Goal: Transaction & Acquisition: Purchase product/service

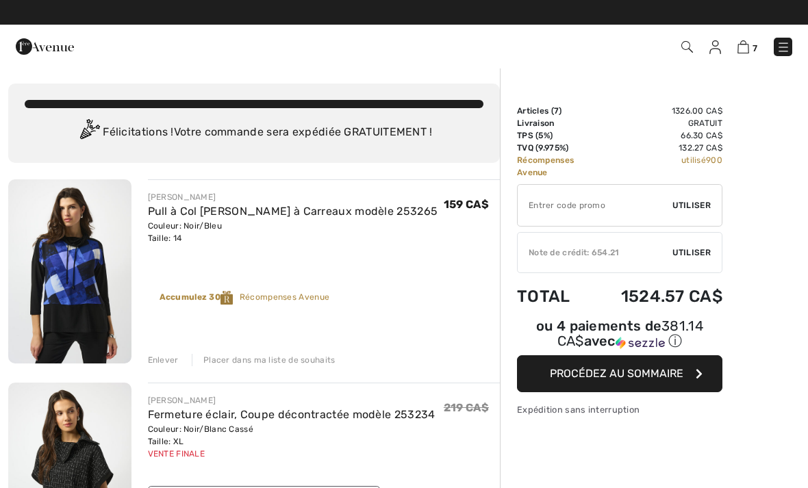
click at [782, 49] on img at bounding box center [784, 47] width 14 height 14
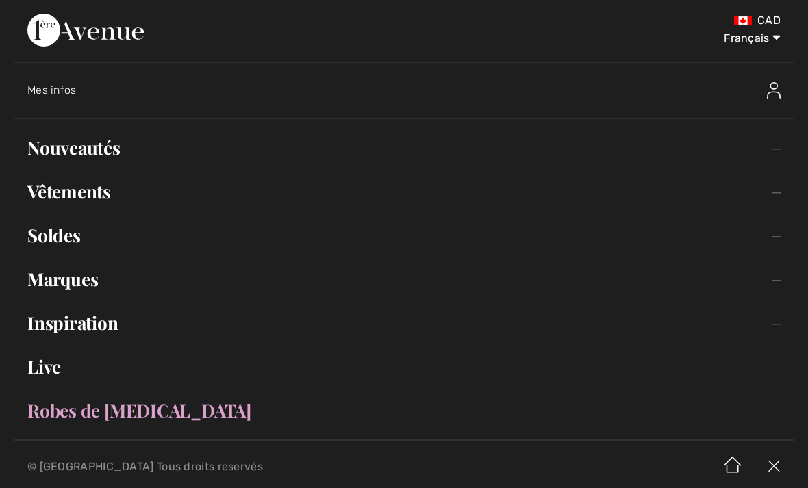
click at [82, 159] on link "Nouveautés Toggle submenu" at bounding box center [404, 148] width 781 height 30
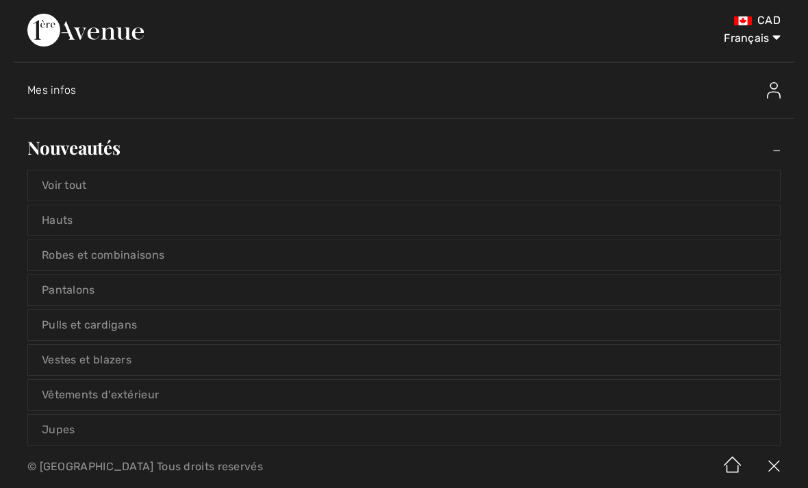
click at [67, 195] on link "Voir tout" at bounding box center [404, 186] width 752 height 30
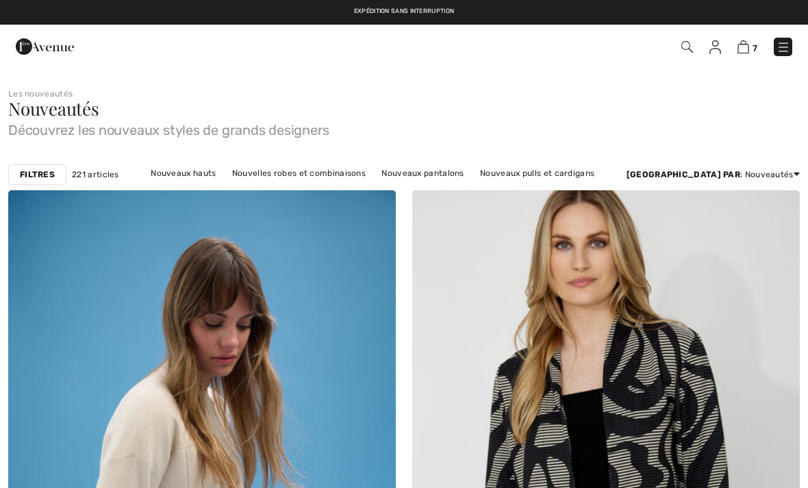
checkbox input "true"
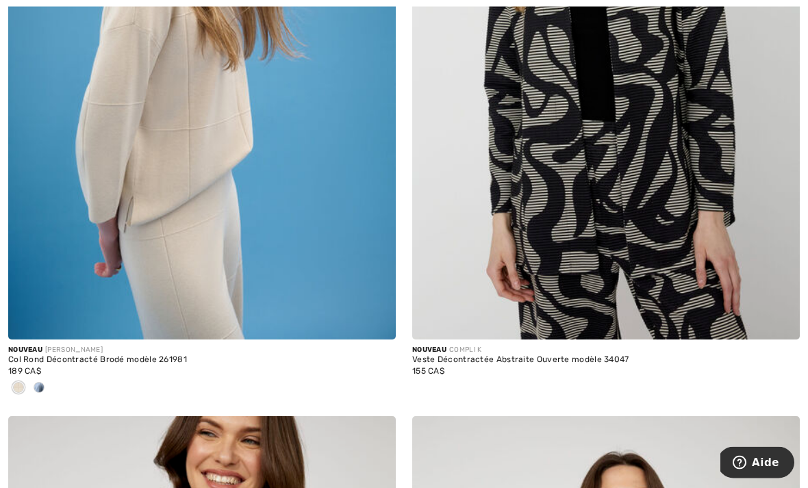
scroll to position [432, 0]
click at [46, 386] on div at bounding box center [39, 389] width 21 height 23
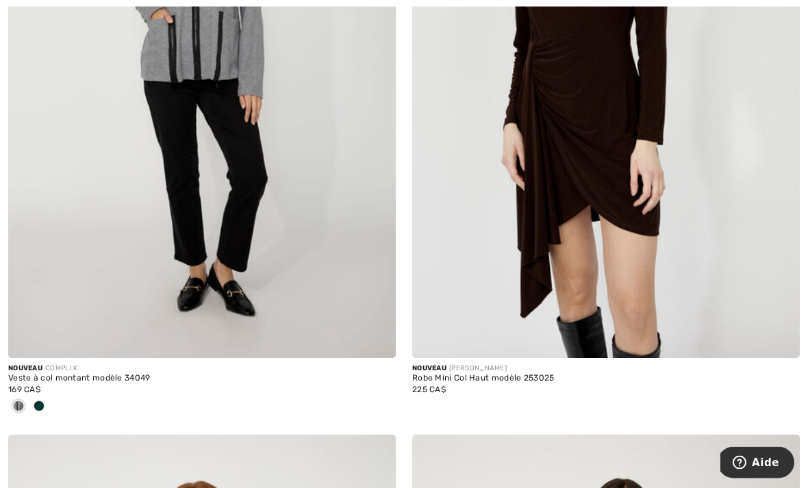
scroll to position [2366, 0]
click at [44, 412] on div at bounding box center [39, 407] width 21 height 23
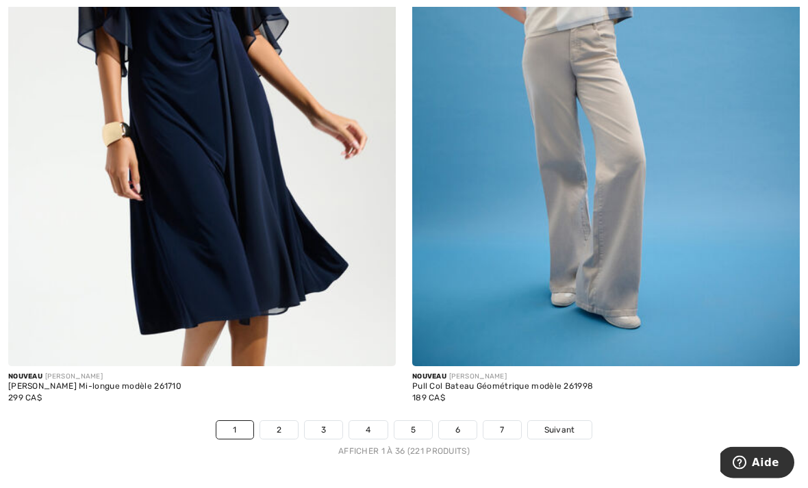
scroll to position [11601, 0]
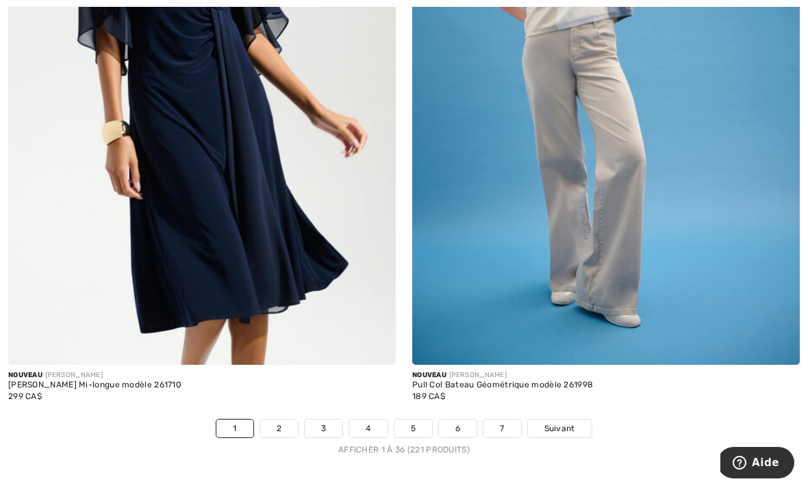
click at [568, 423] on span "Suivant" at bounding box center [560, 429] width 31 height 12
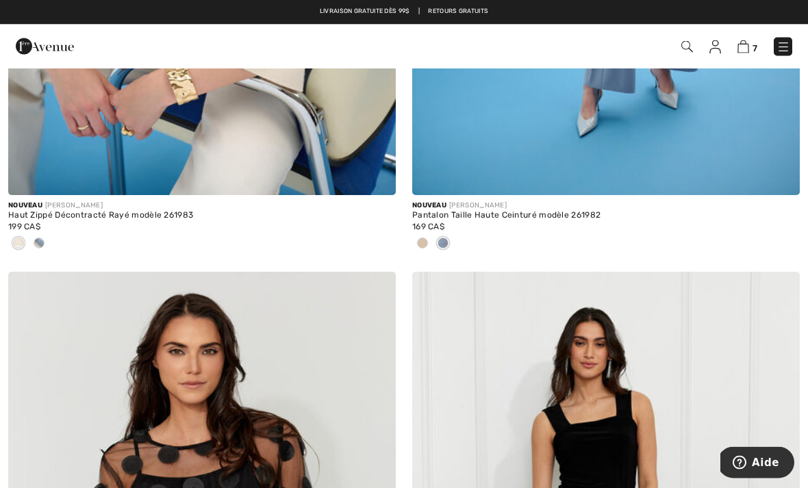
scroll to position [577, 0]
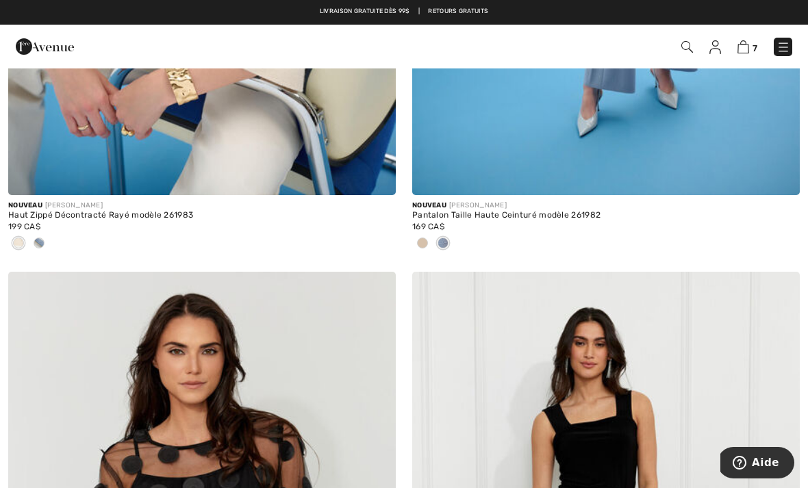
click at [47, 242] on div at bounding box center [39, 244] width 21 height 23
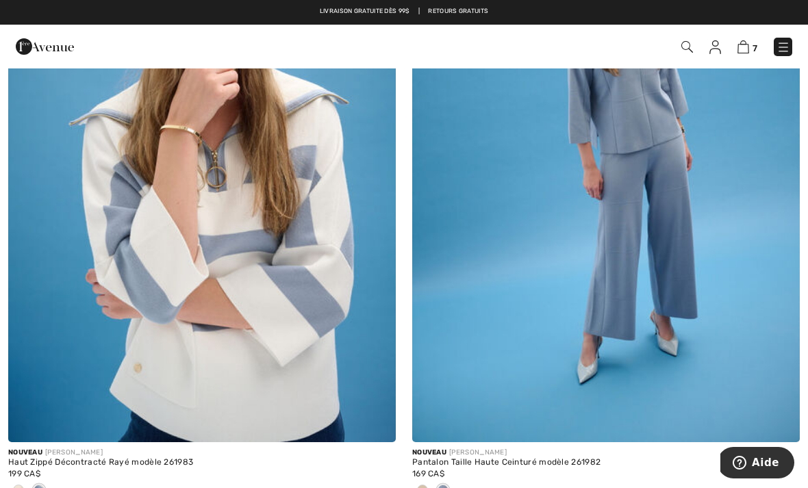
scroll to position [315, 0]
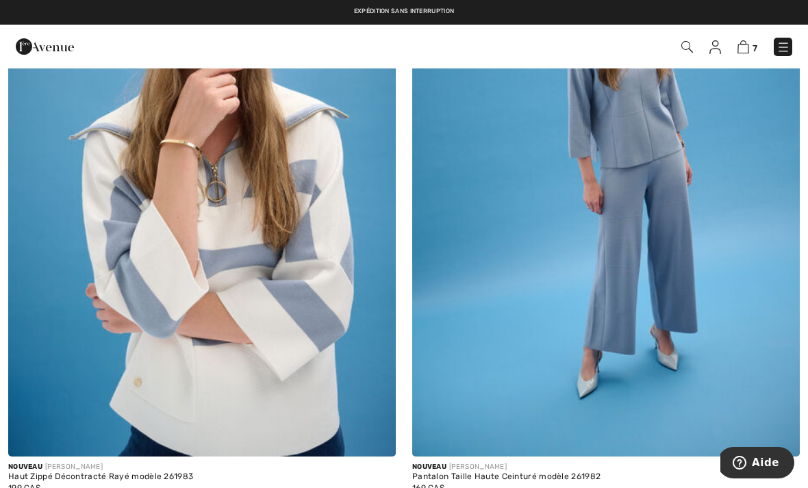
click at [136, 369] on img at bounding box center [202, 166] width 388 height 582
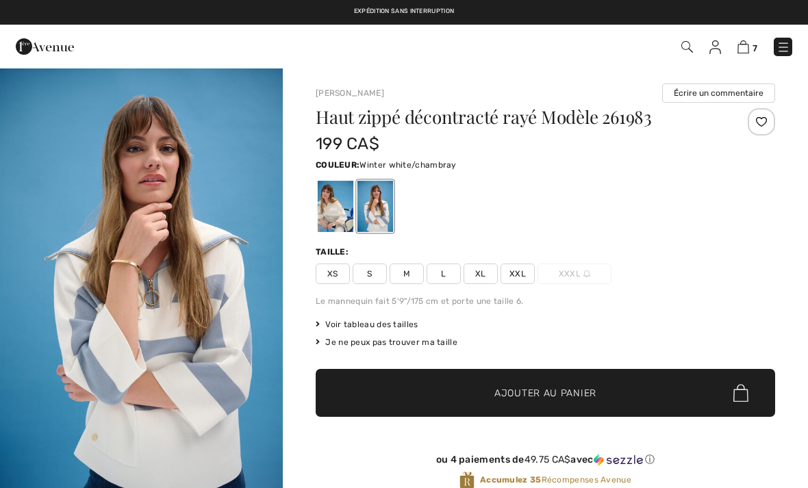
checkbox input "true"
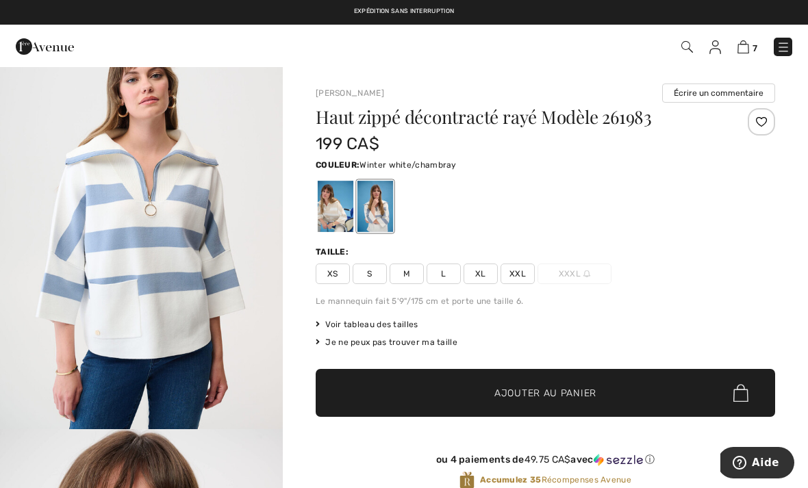
scroll to position [488, 0]
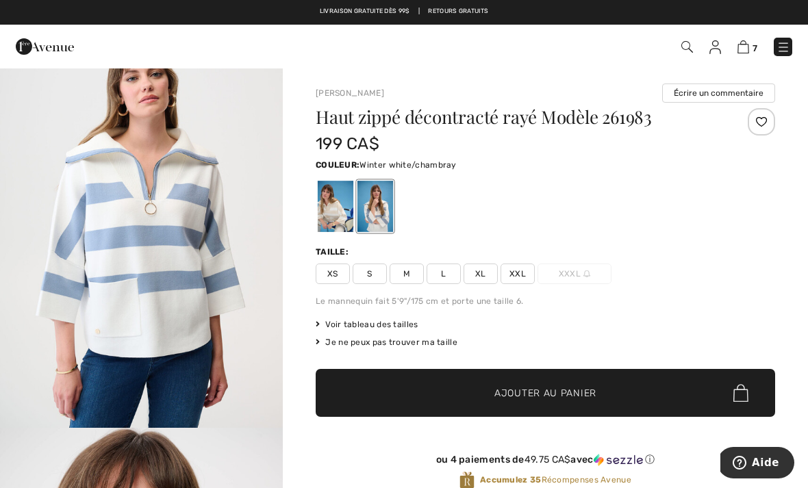
click at [480, 273] on span "XL" at bounding box center [481, 274] width 34 height 21
click at [480, 394] on span "✔ Ajouté au panier" at bounding box center [525, 393] width 108 height 14
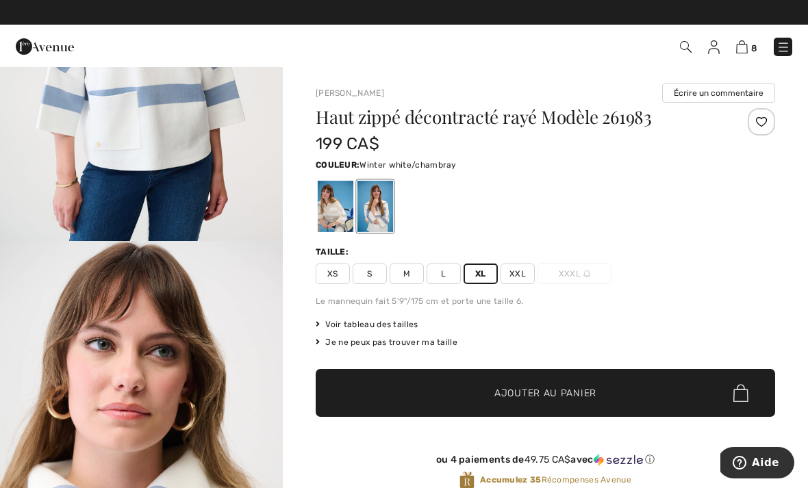
scroll to position [672, 0]
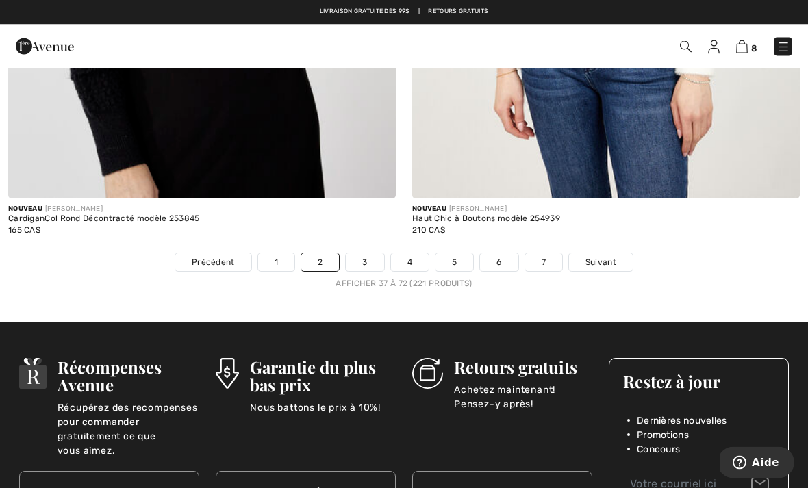
scroll to position [11903, 0]
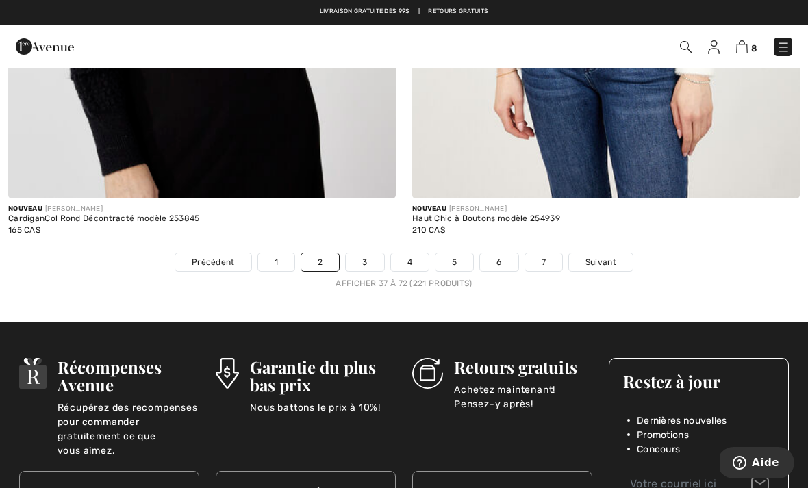
click at [609, 256] on span "Suivant" at bounding box center [601, 262] width 31 height 12
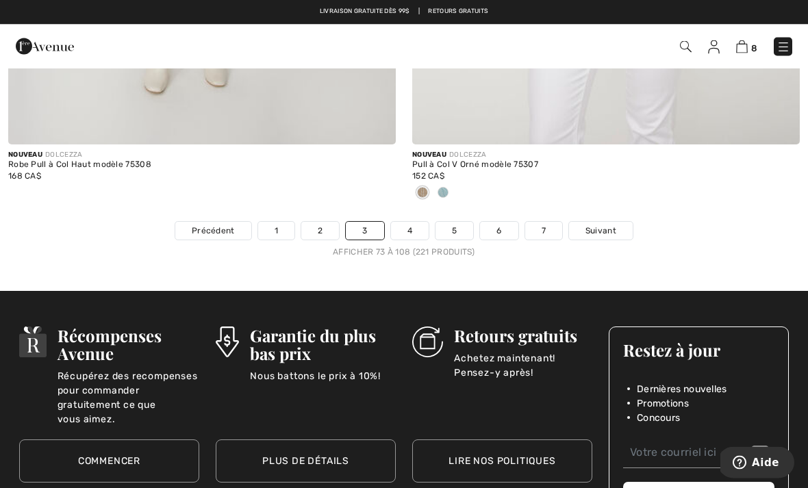
scroll to position [11867, 0]
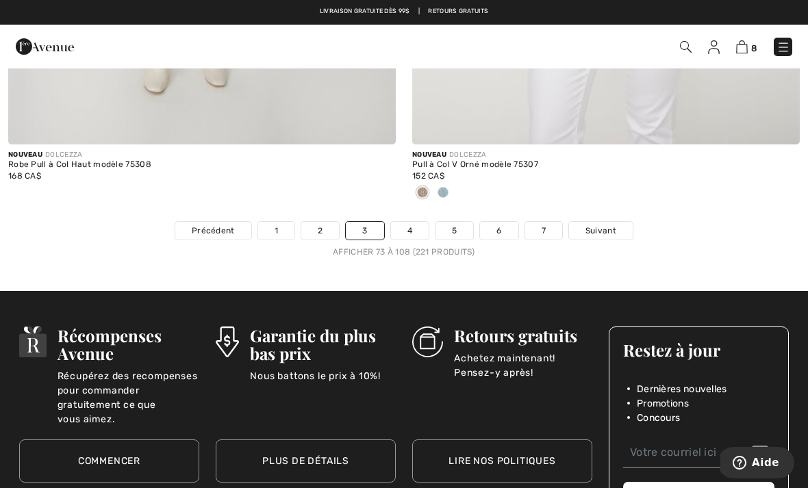
click at [605, 228] on link "Suivant" at bounding box center [601, 231] width 64 height 18
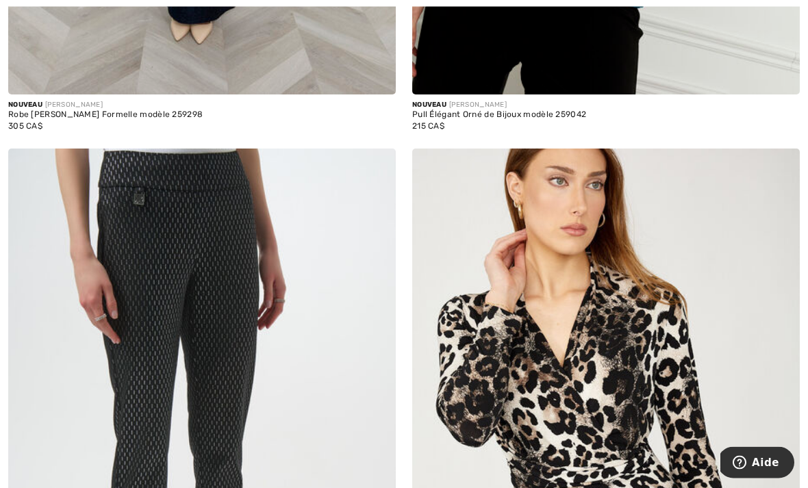
scroll to position [10630, 0]
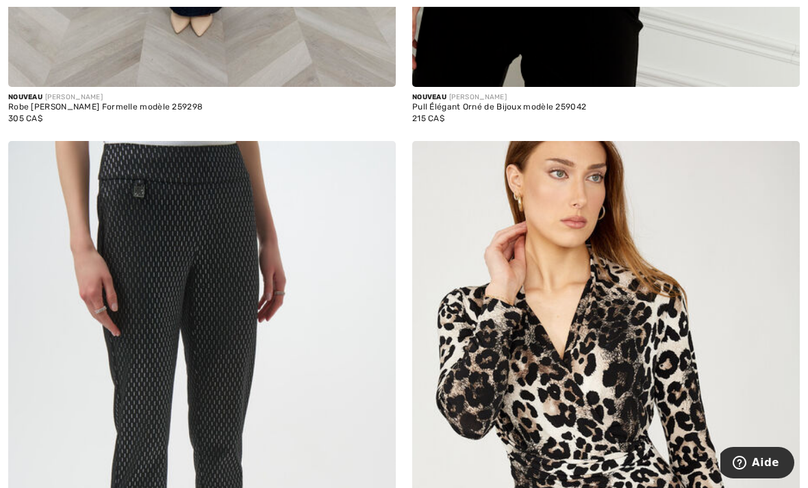
click at [269, 379] on img at bounding box center [202, 432] width 388 height 582
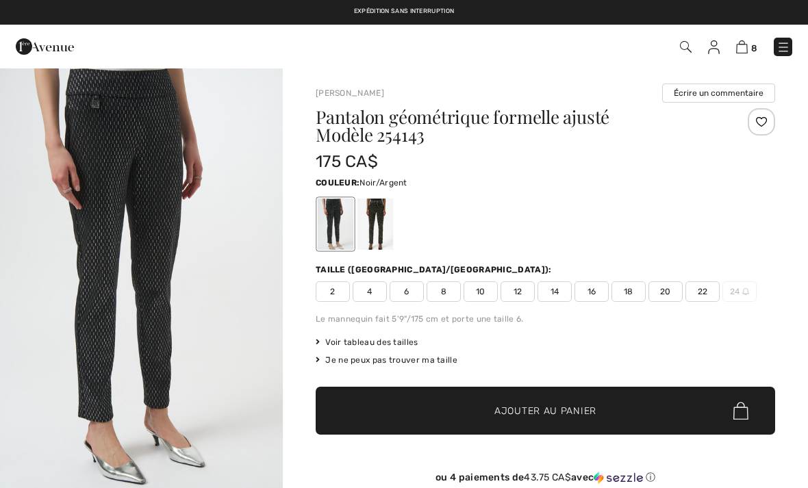
checkbox input "true"
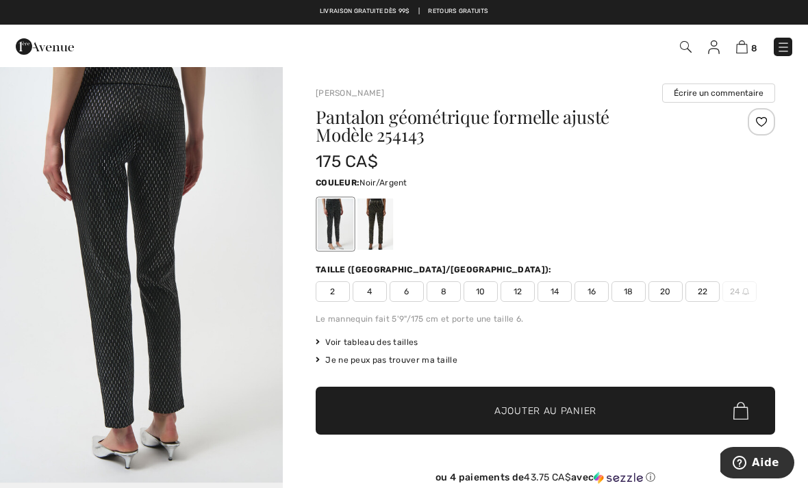
scroll to position [1280, 0]
click at [381, 227] on div at bounding box center [376, 224] width 36 height 51
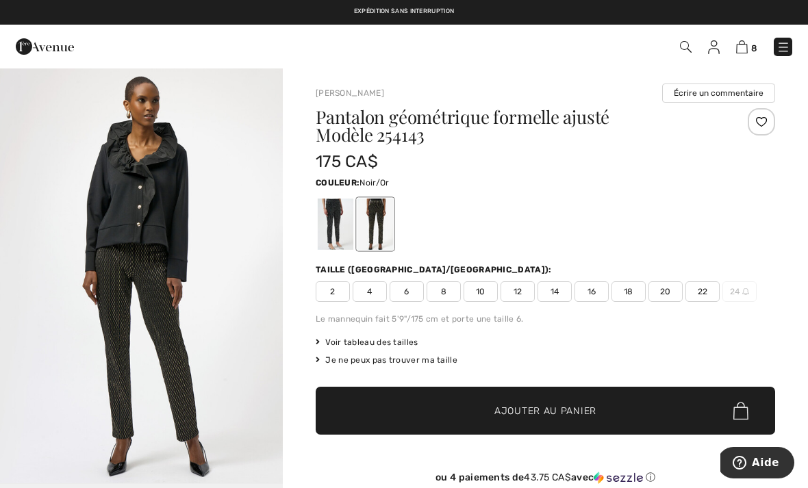
scroll to position [0, 0]
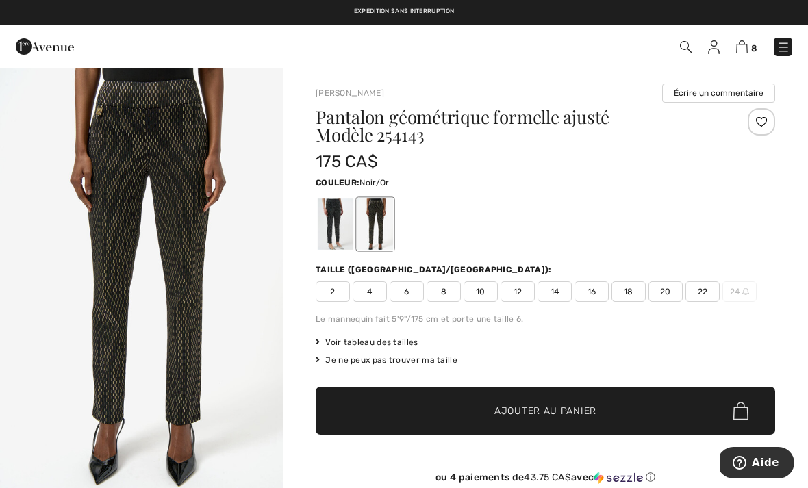
click at [558, 293] on span "14" at bounding box center [555, 292] width 34 height 21
click at [546, 411] on span "Ajouter au panier" at bounding box center [546, 411] width 102 height 14
click at [336, 218] on div at bounding box center [336, 224] width 36 height 51
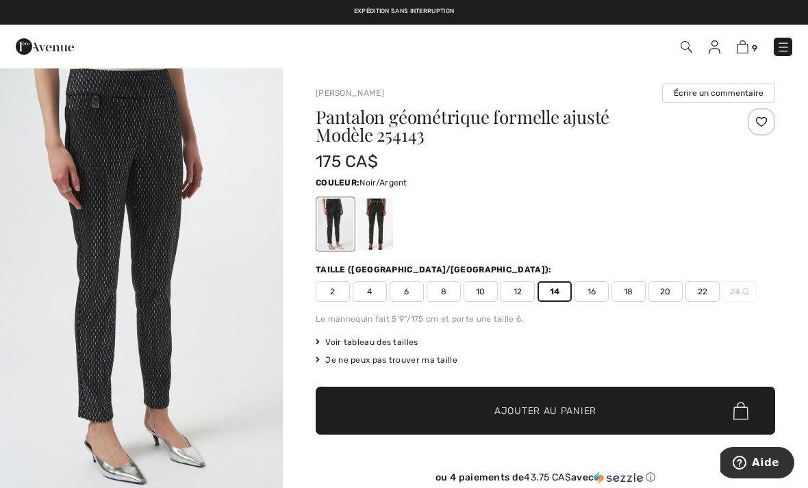
click at [547, 413] on span "Ajouter au panier" at bounding box center [546, 411] width 102 height 14
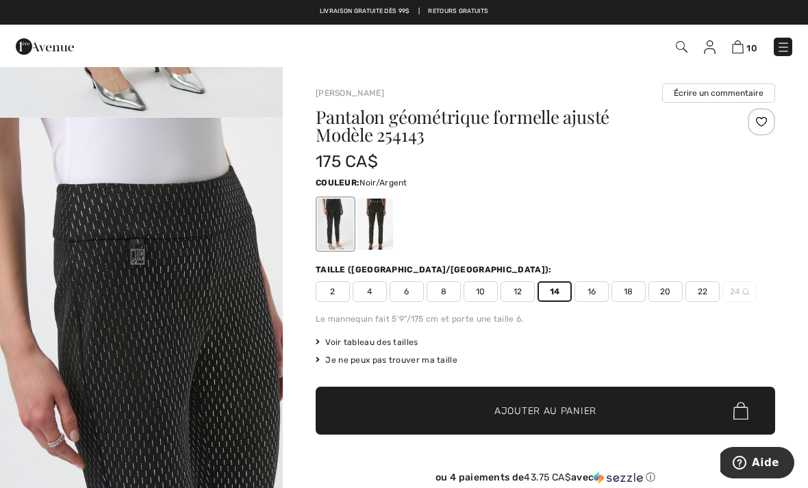
scroll to position [373, 0]
click at [739, 52] on img at bounding box center [738, 46] width 12 height 13
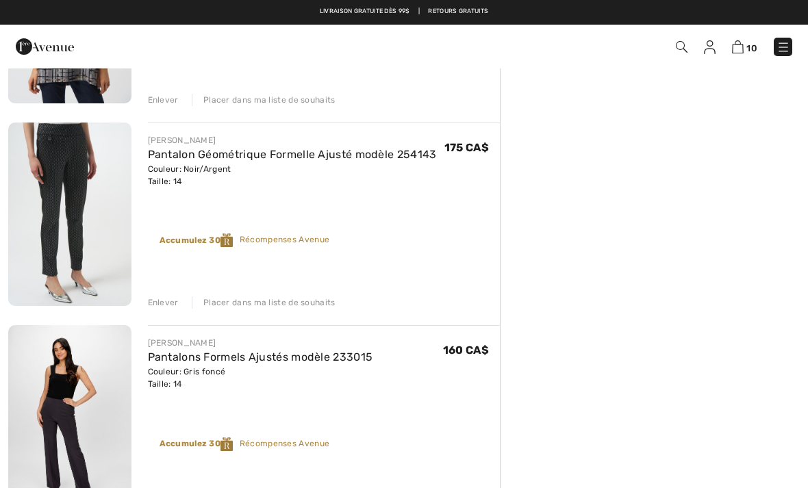
scroll to position [667, 0]
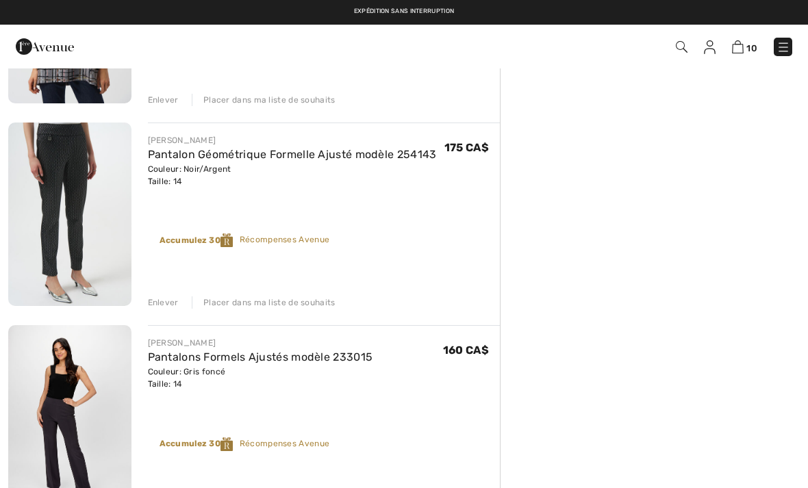
click at [149, 308] on div "Enlever" at bounding box center [163, 303] width 31 height 12
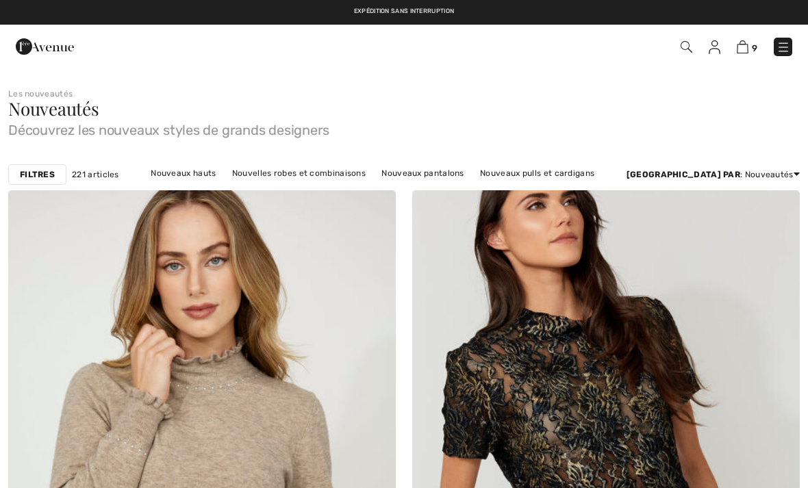
checkbox input "true"
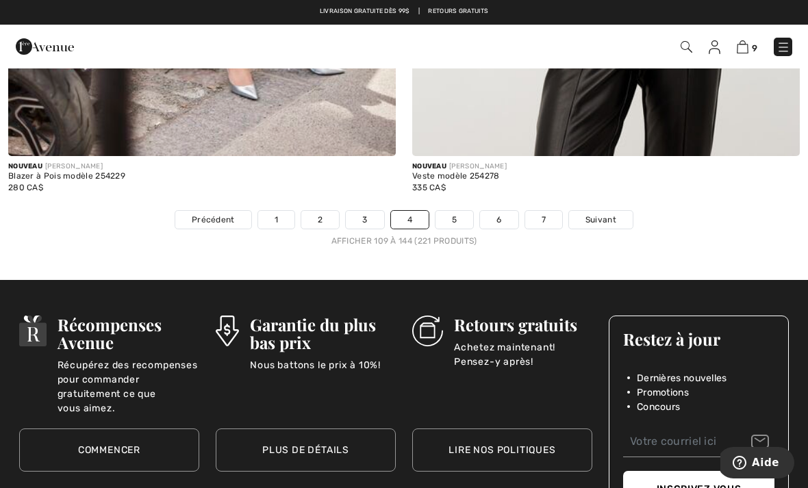
scroll to position [11854, 0]
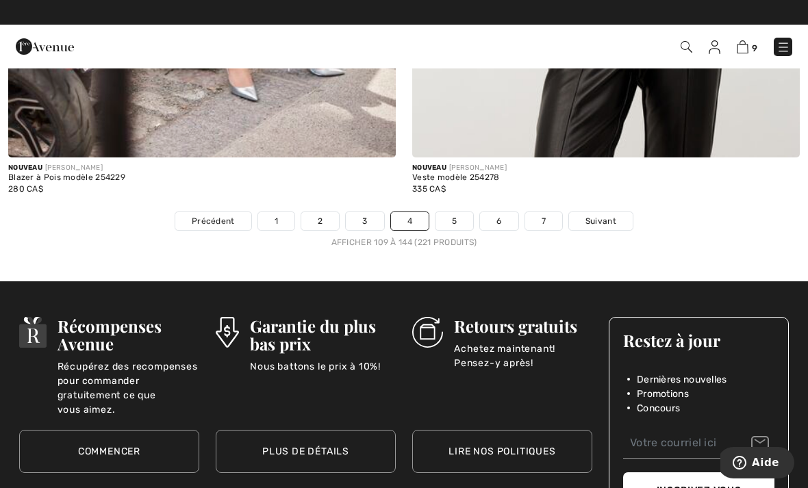
click at [608, 218] on link "Suivant" at bounding box center [601, 221] width 64 height 18
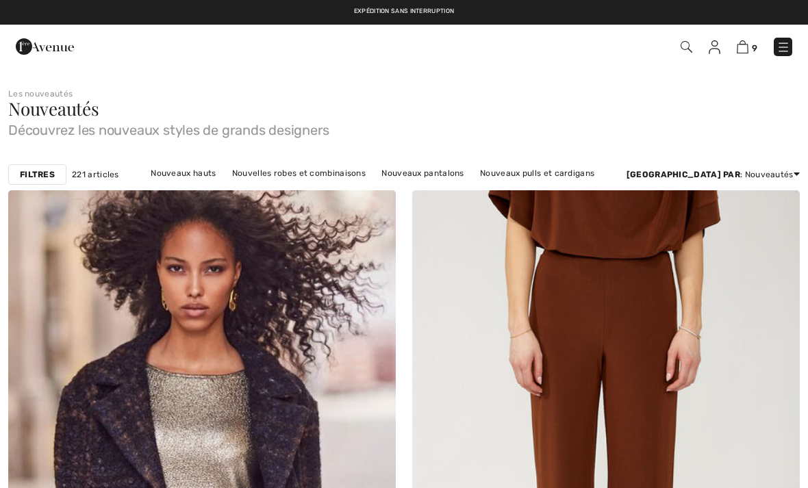
checkbox input "true"
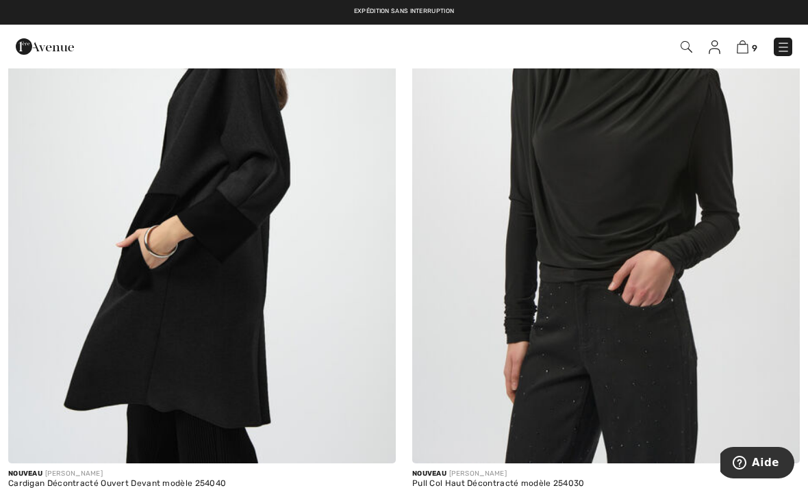
scroll to position [2873, 0]
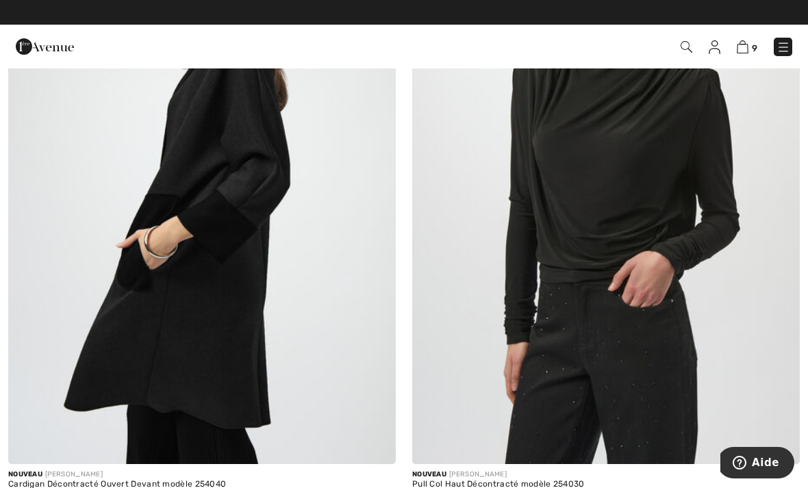
click at [129, 312] on img at bounding box center [202, 174] width 388 height 582
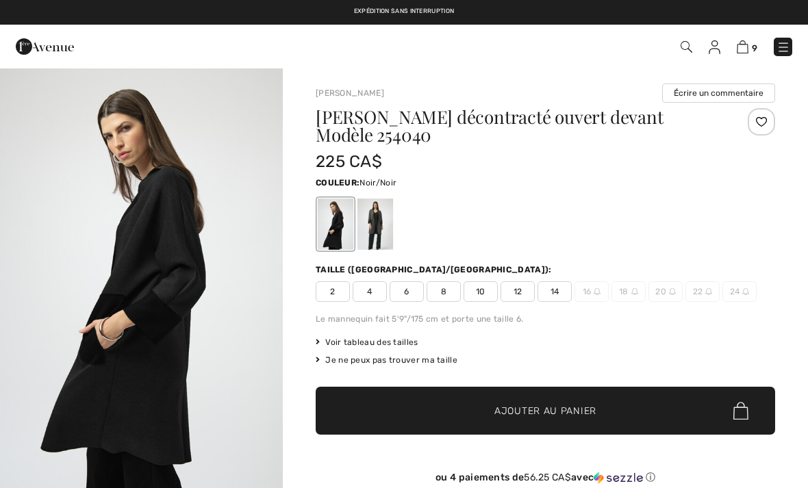
checkbox input "true"
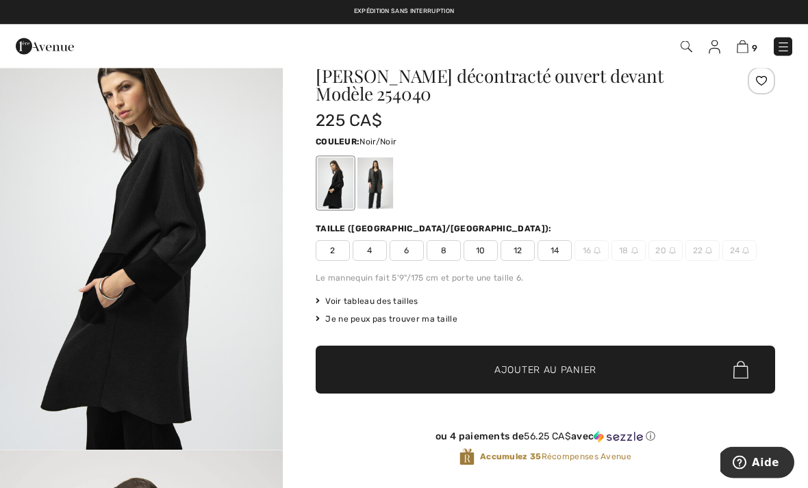
scroll to position [39, 0]
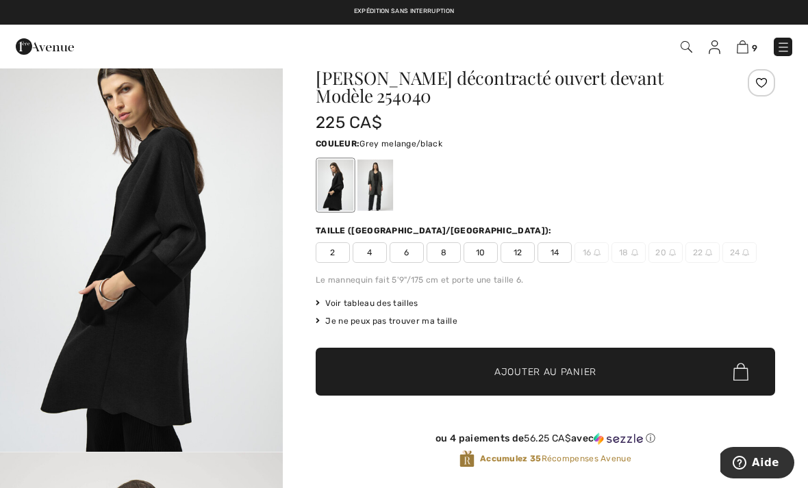
click at [379, 186] on div at bounding box center [376, 185] width 36 height 51
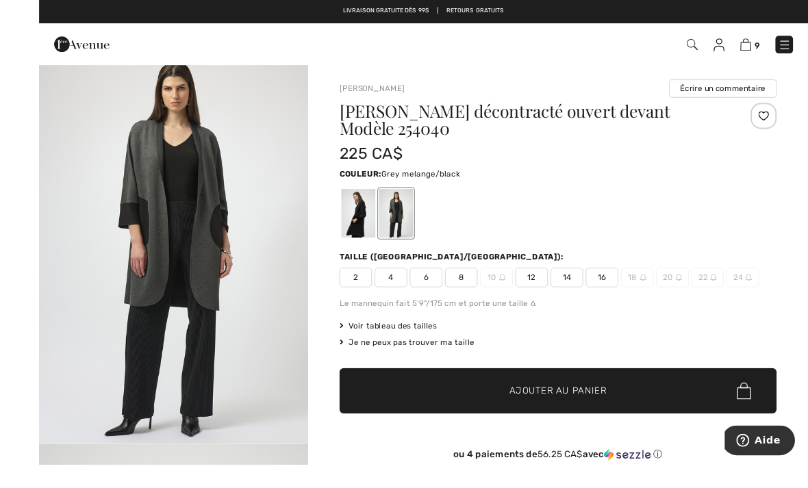
scroll to position [27, 0]
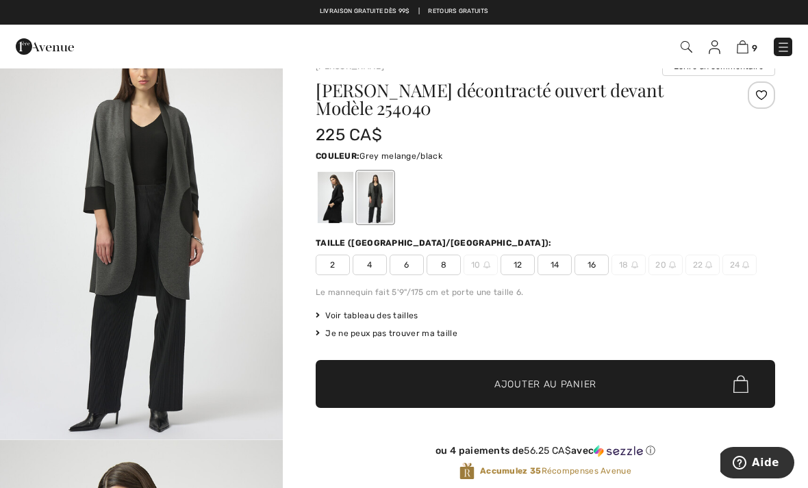
click at [557, 272] on span "14" at bounding box center [555, 265] width 34 height 21
click at [507, 386] on span "Ajouter au panier" at bounding box center [546, 385] width 102 height 14
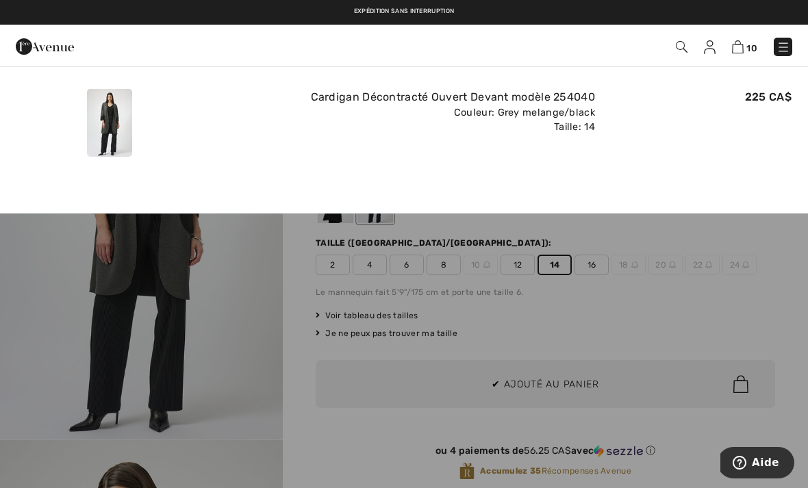
scroll to position [0, 0]
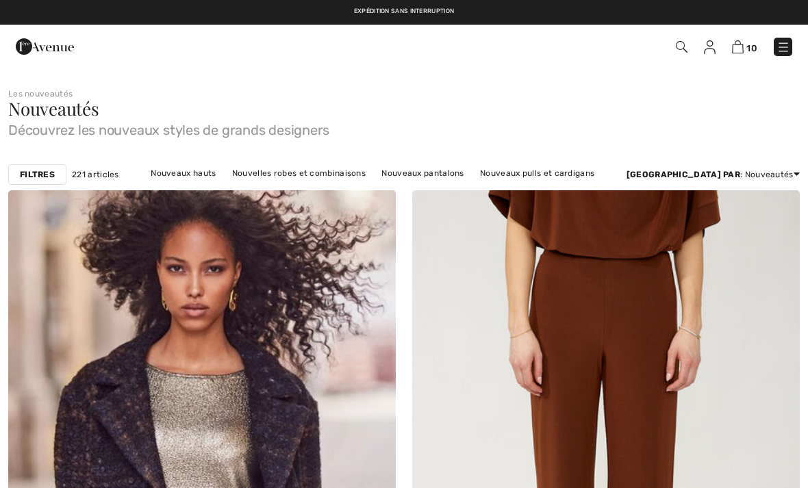
scroll to position [2917, 0]
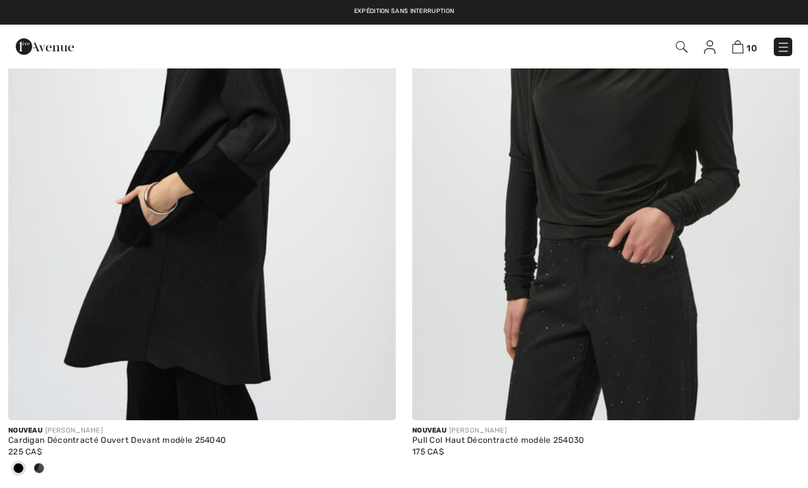
checkbox input "true"
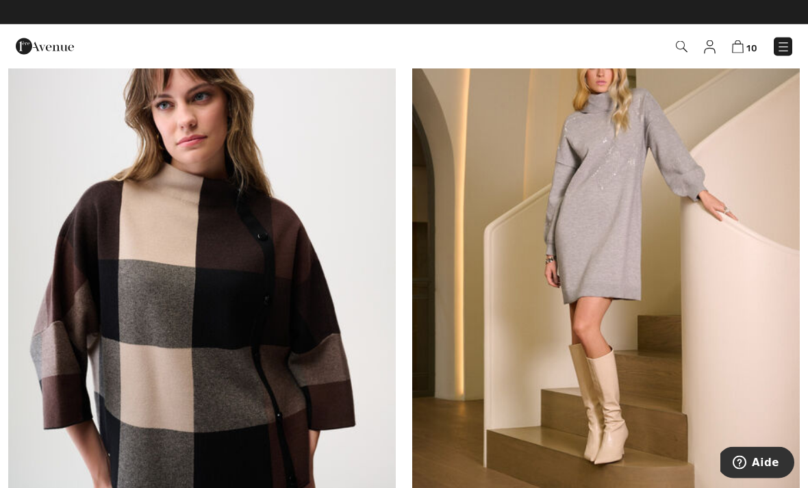
scroll to position [7487, 0]
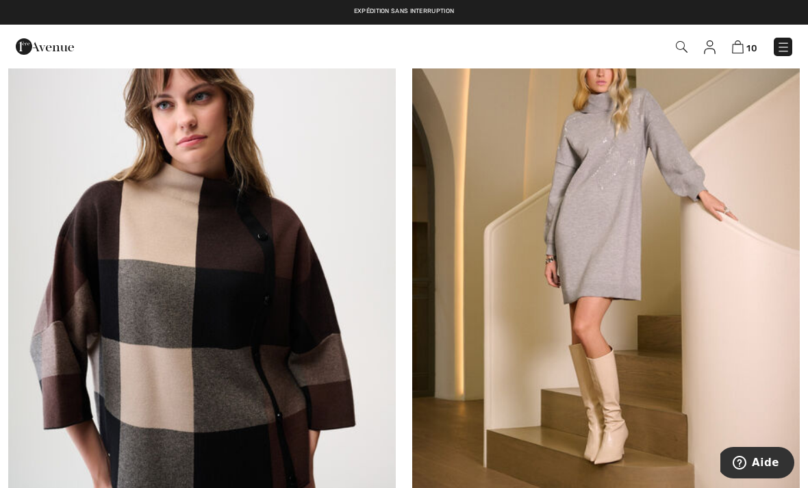
click at [151, 295] on img at bounding box center [202, 249] width 388 height 582
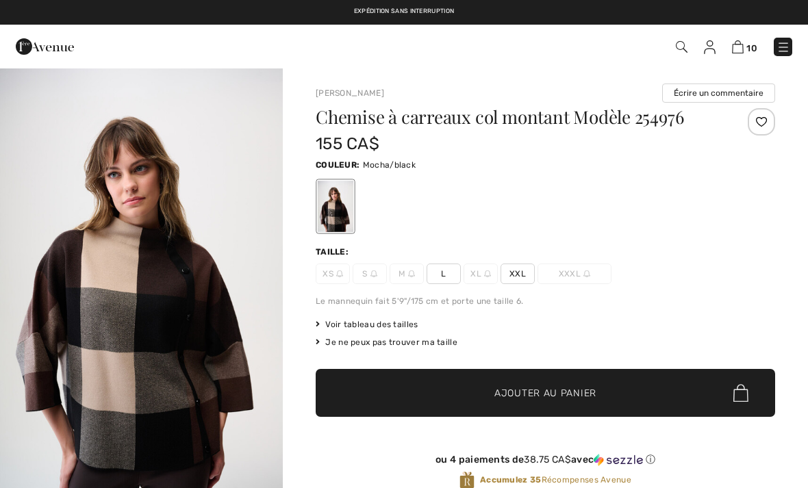
checkbox input "true"
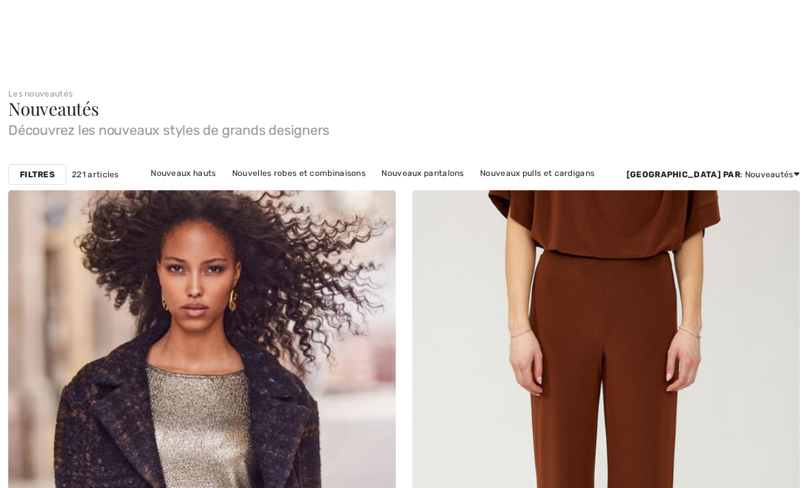
checkbox input "true"
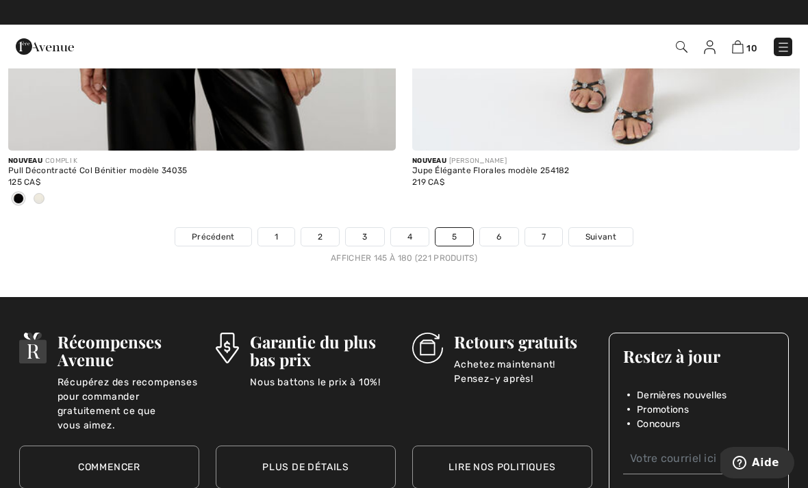
scroll to position [11834, 0]
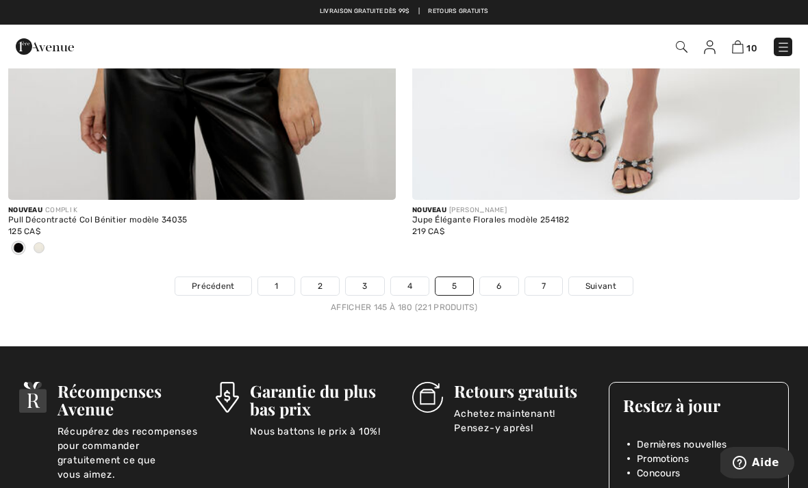
click at [599, 280] on span "Suivant" at bounding box center [601, 286] width 31 height 12
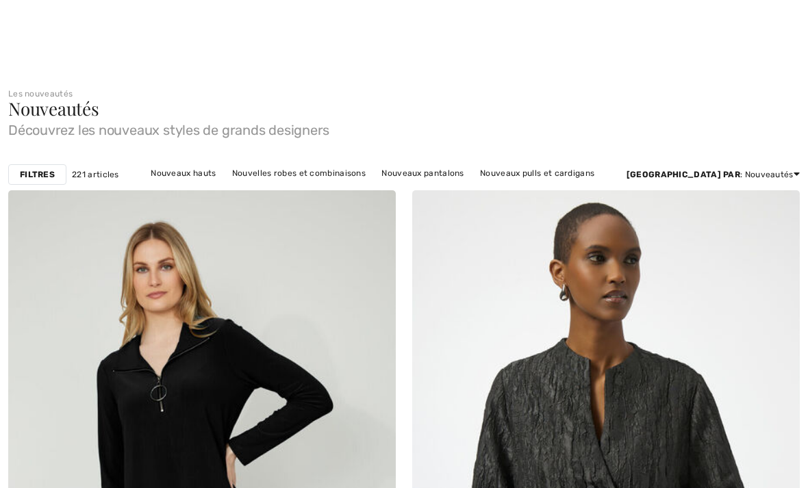
checkbox input "true"
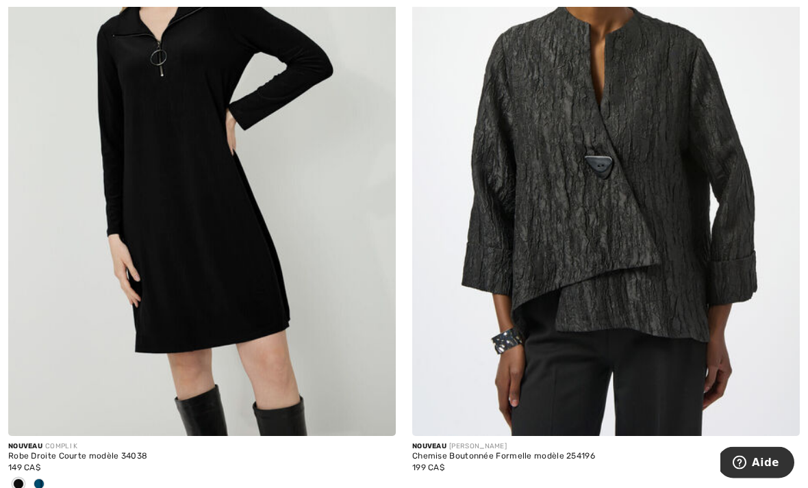
scroll to position [336, 0]
click at [46, 478] on div at bounding box center [39, 485] width 21 height 23
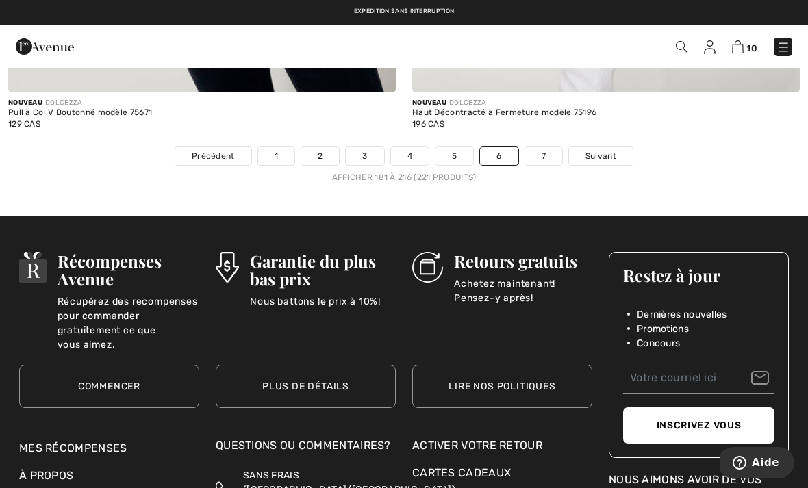
scroll to position [11962, 0]
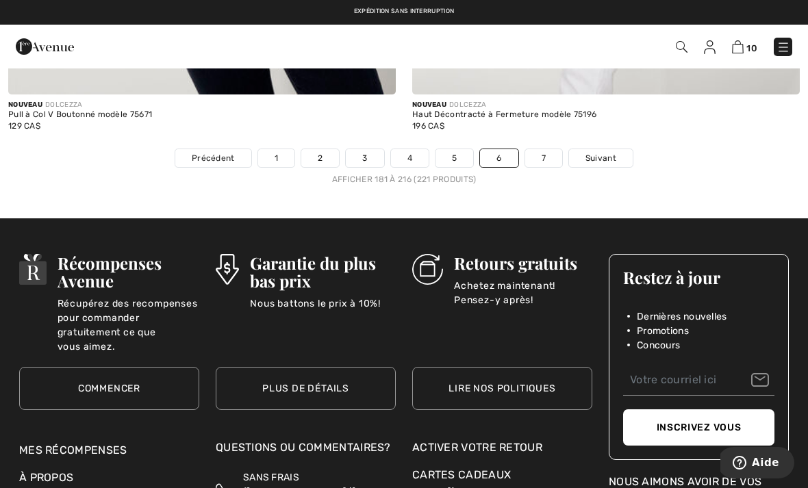
click at [614, 152] on span "Suivant" at bounding box center [601, 158] width 31 height 12
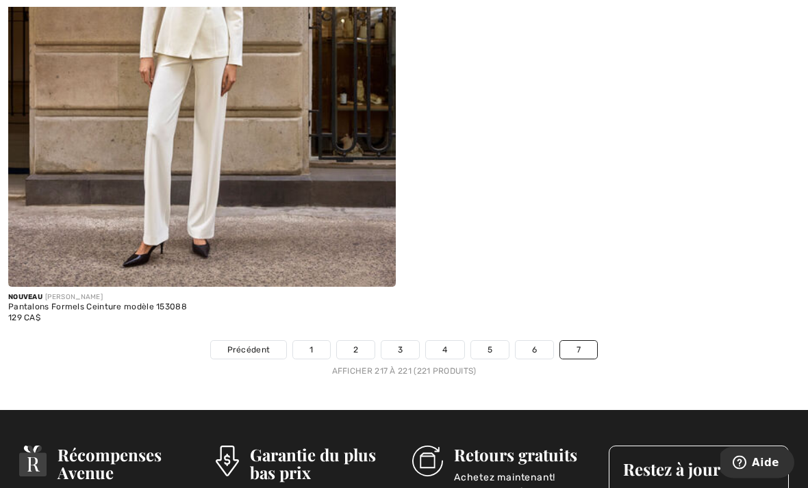
scroll to position [1780, 0]
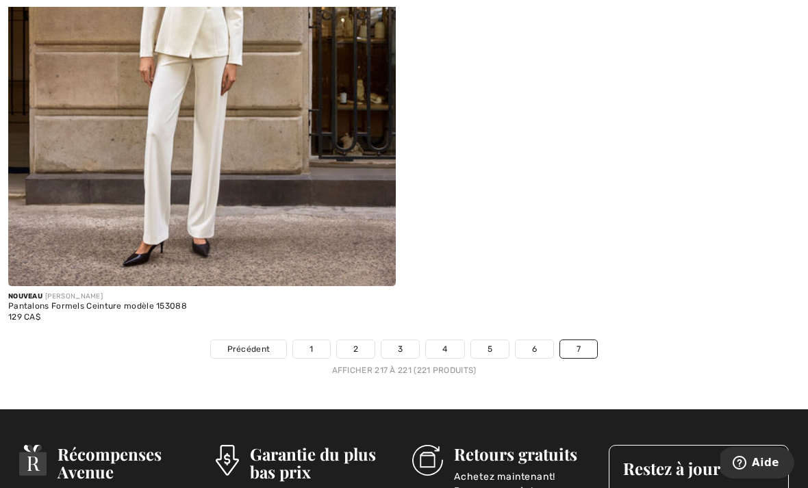
click at [584, 351] on link "7" at bounding box center [578, 350] width 37 height 18
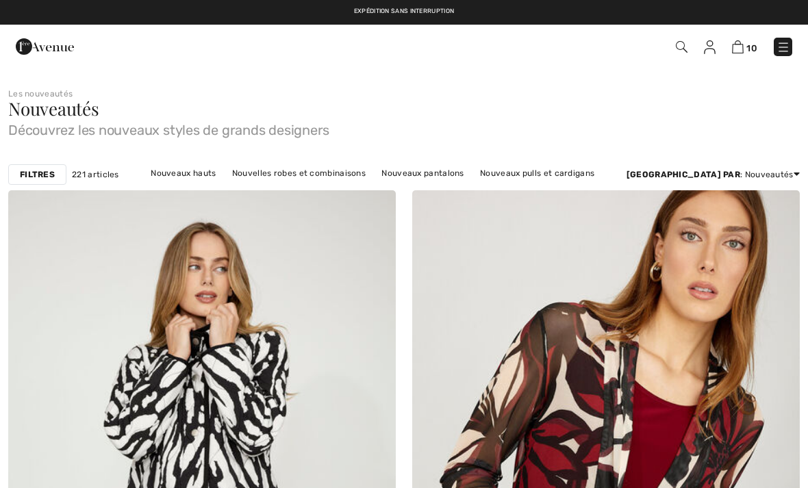
checkbox input "true"
click at [789, 43] on img at bounding box center [784, 47] width 14 height 14
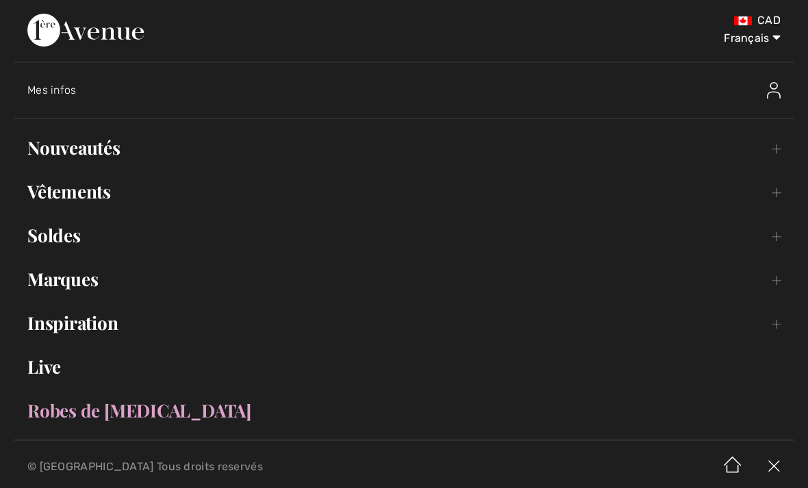
click at [64, 160] on link "Nouveautés Toggle submenu" at bounding box center [404, 148] width 781 height 30
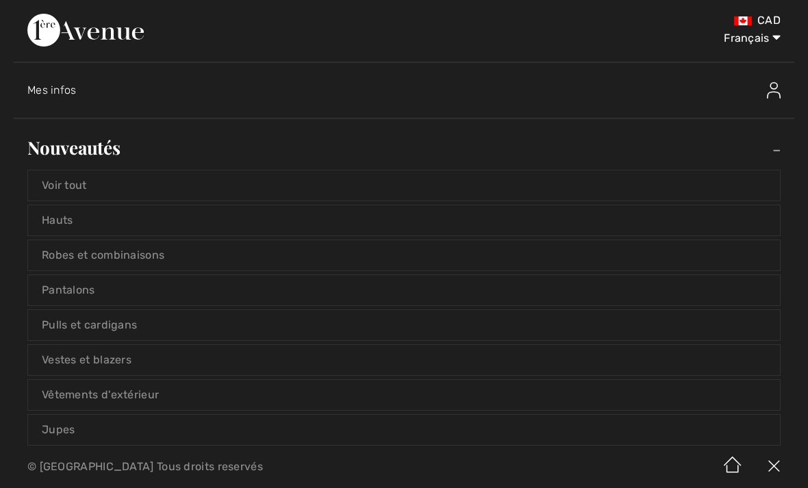
click at [567, 214] on link "Hauts" at bounding box center [404, 221] width 752 height 30
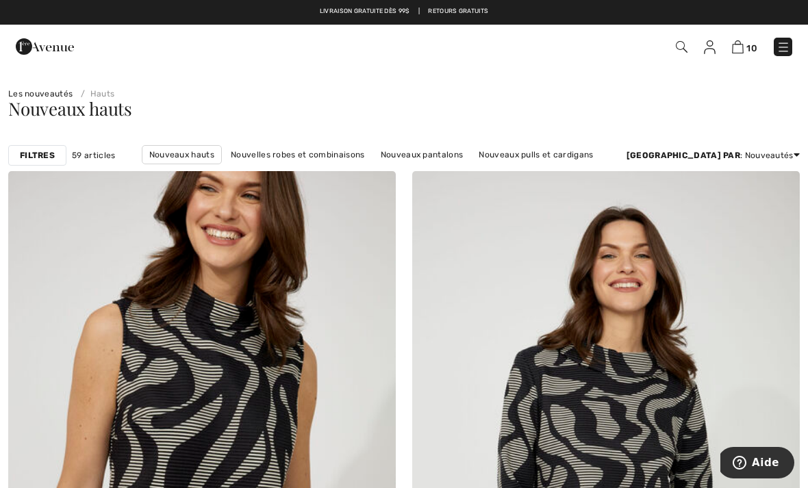
click at [787, 45] on img at bounding box center [784, 47] width 14 height 14
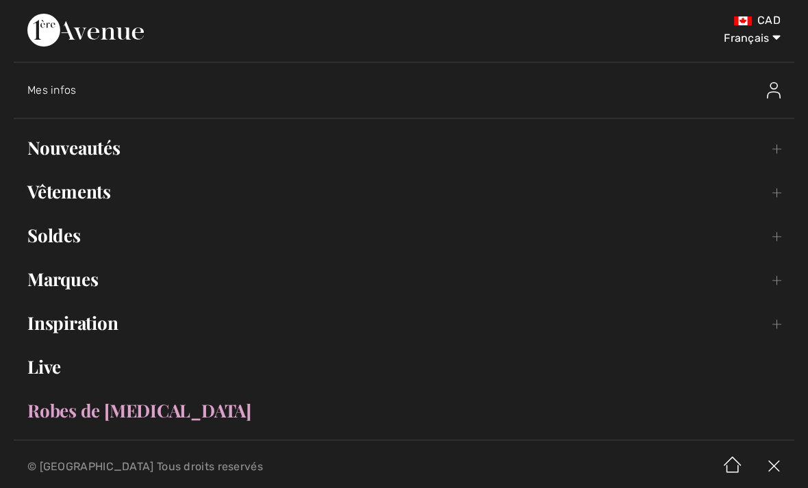
click at [99, 190] on link "Vêtements Toggle submenu" at bounding box center [404, 192] width 781 height 30
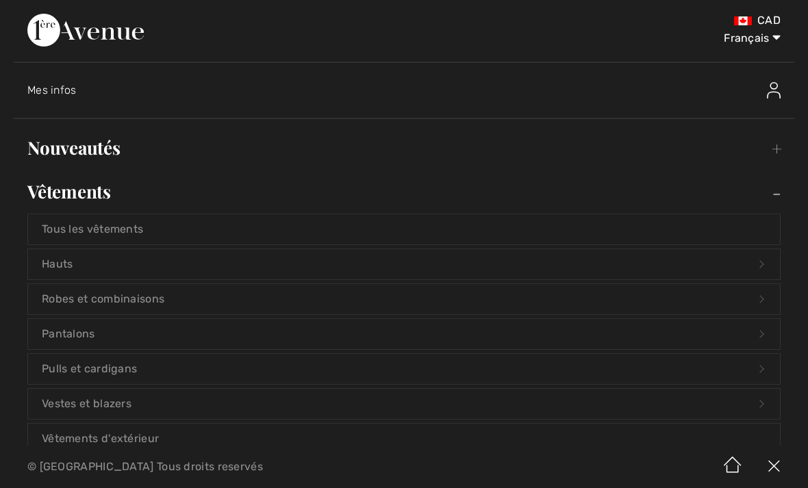
click at [125, 232] on link "Tous les vêtements" at bounding box center [404, 229] width 752 height 30
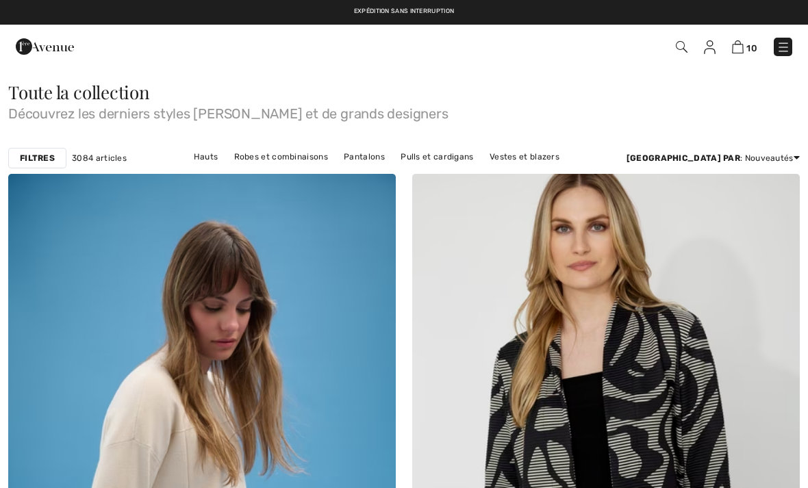
checkbox input "true"
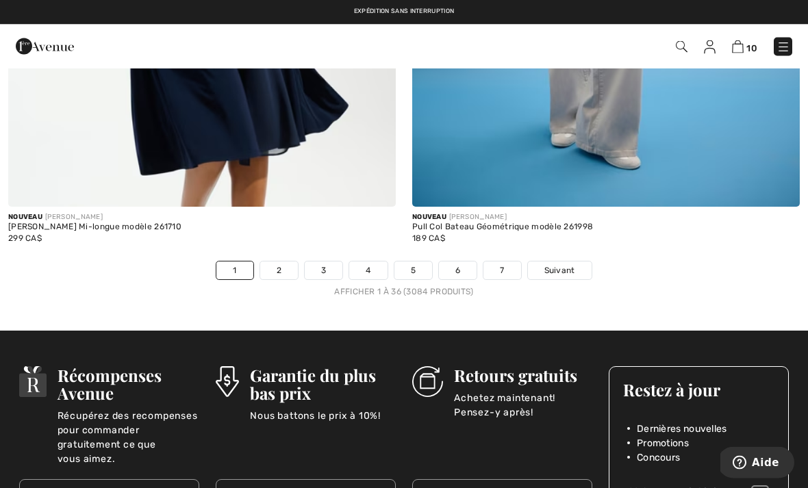
scroll to position [11742, 0]
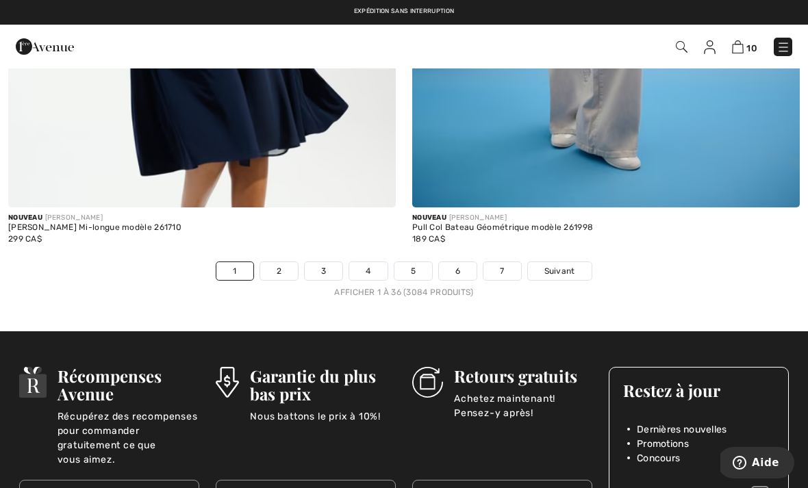
click at [506, 262] on link "7" at bounding box center [502, 271] width 37 height 18
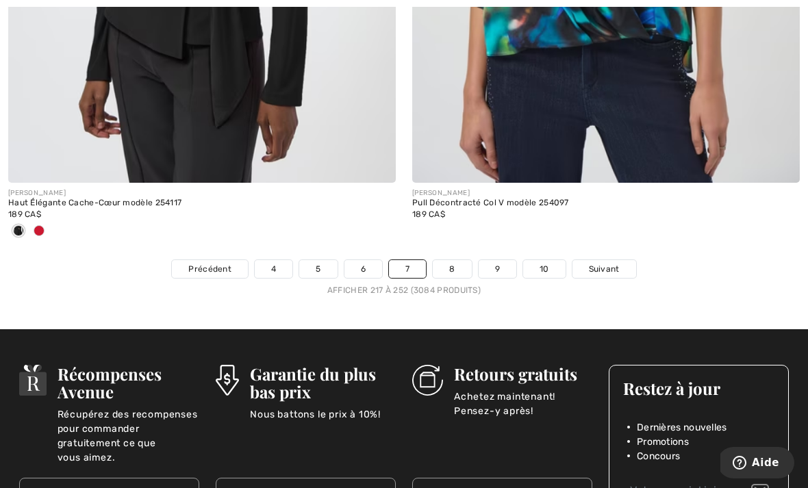
scroll to position [11801, 0]
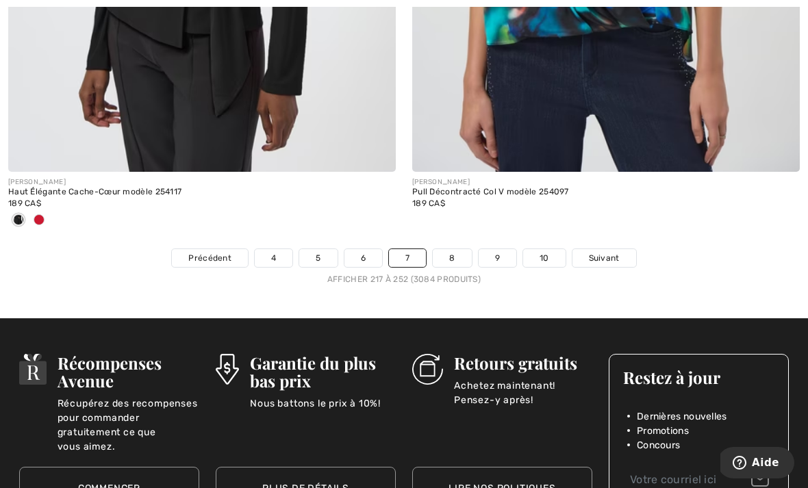
click at [615, 252] on span "Suivant" at bounding box center [604, 258] width 31 height 12
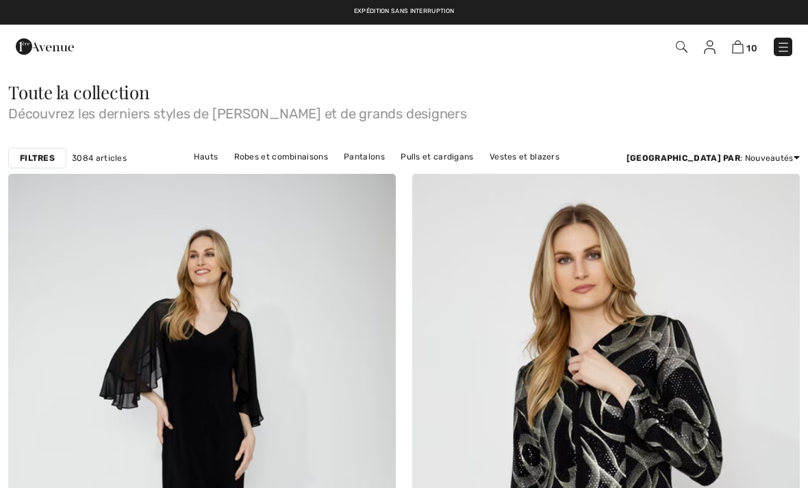
checkbox input "true"
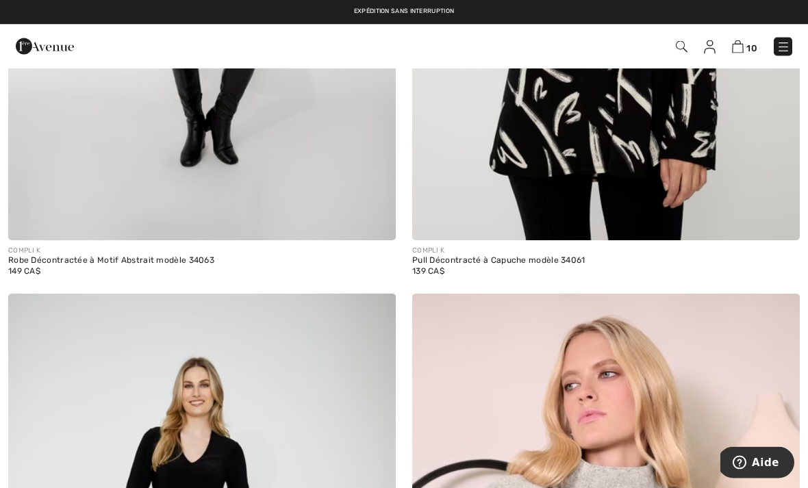
scroll to position [1787, 0]
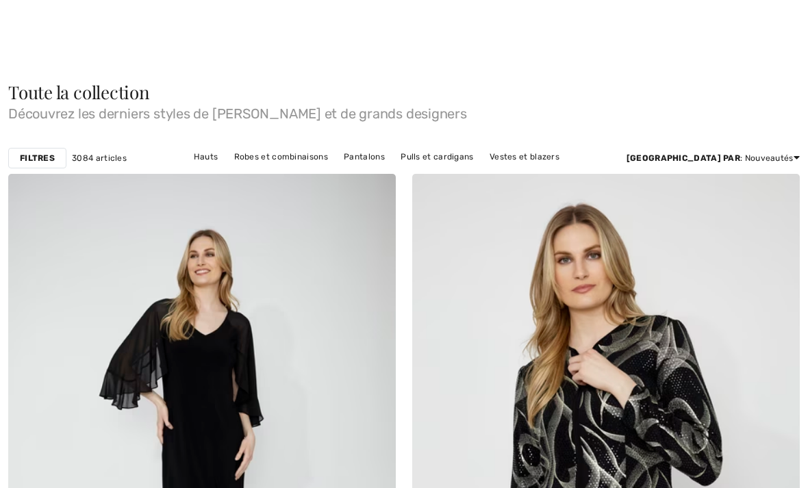
checkbox input "true"
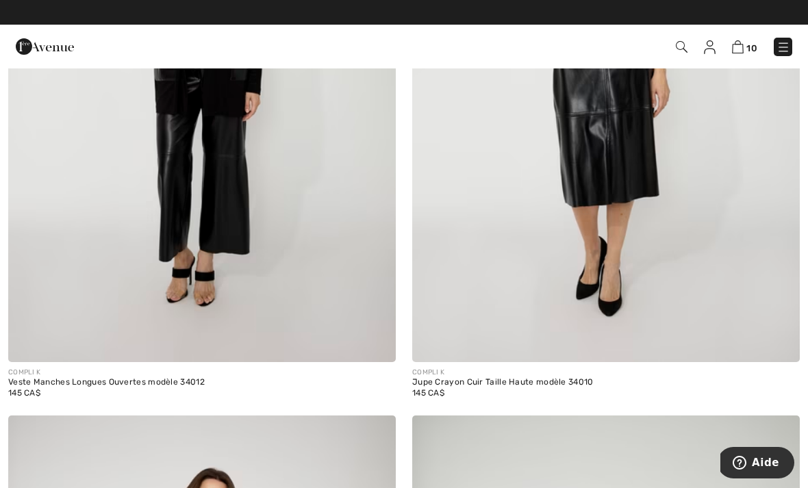
scroll to position [5625, 0]
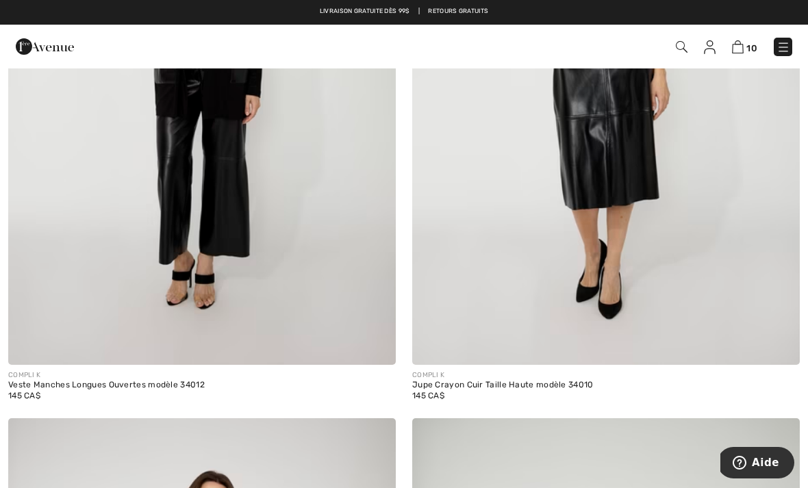
click at [713, 53] on img at bounding box center [710, 47] width 12 height 14
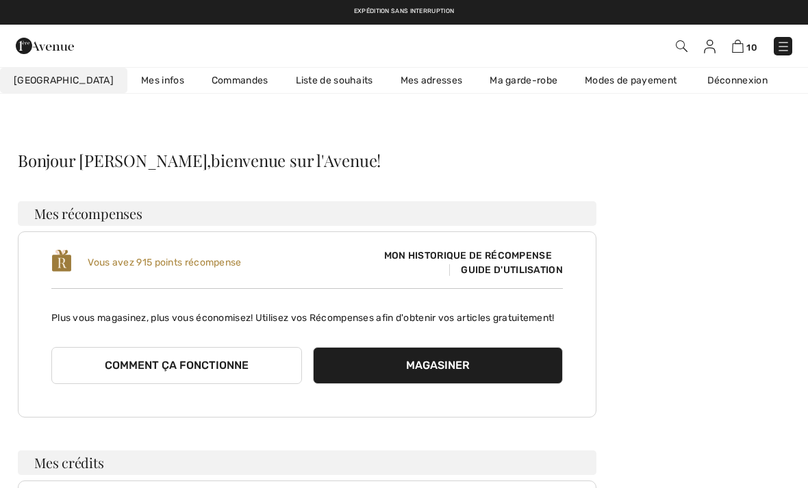
click at [321, 82] on link "Liste de souhaits" at bounding box center [334, 80] width 105 height 25
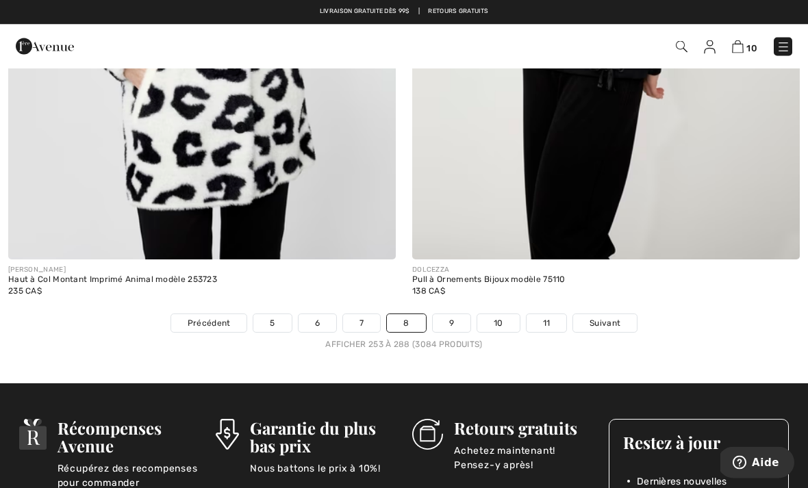
scroll to position [11572, 0]
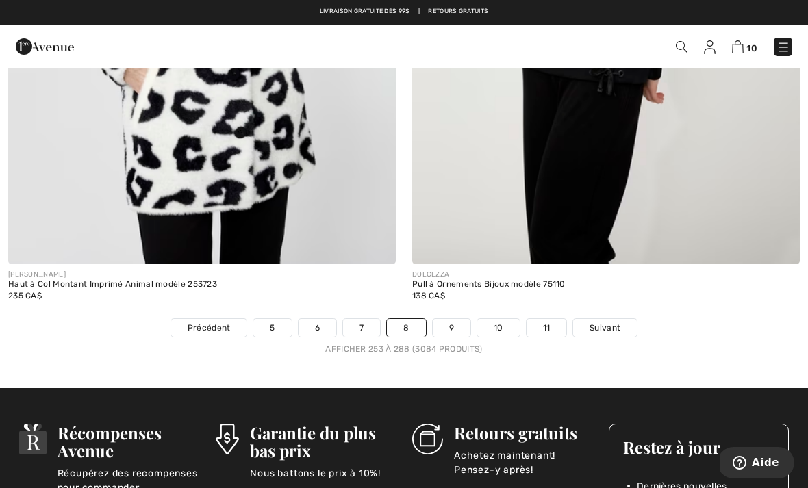
click at [606, 322] on span "Suivant" at bounding box center [605, 328] width 31 height 12
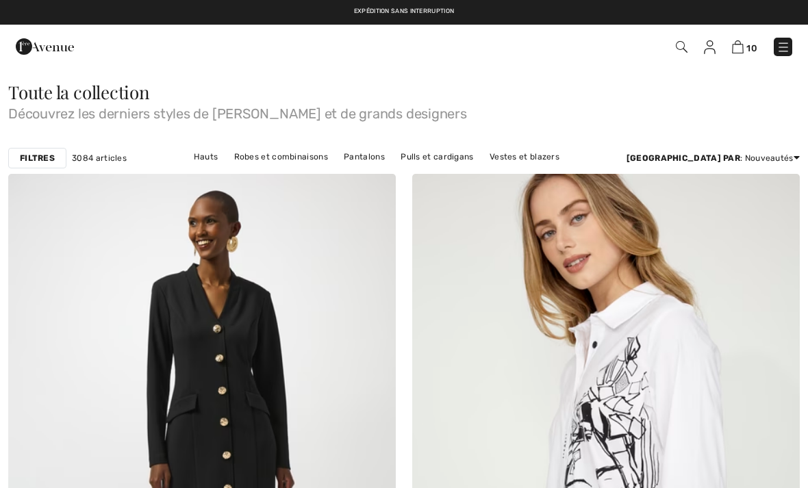
checkbox input "true"
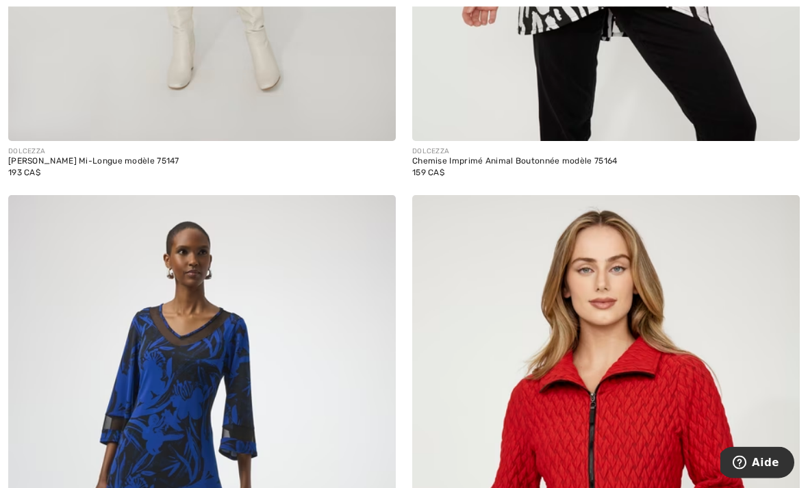
scroll to position [4555, 0]
